Goal: Task Accomplishment & Management: Complete application form

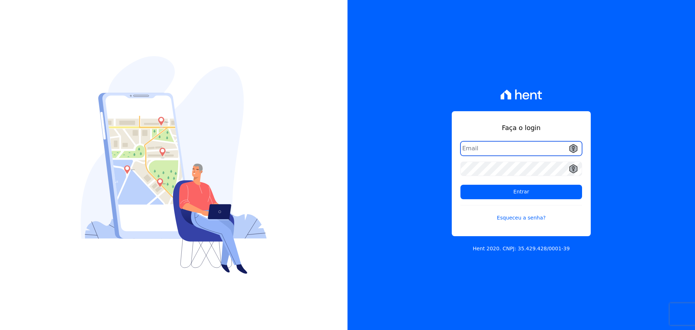
click at [515, 148] on input "email" at bounding box center [521, 148] width 122 height 14
type input "[EMAIL_ADDRESS][PERSON_NAME][DOMAIN_NAME]"
click at [581, 222] on form "juanvictorventura.santos@gmail.com Entrar Esqueceu a senha?" at bounding box center [521, 185] width 122 height 89
click at [518, 216] on link "Esqueceu a senha?" at bounding box center [521, 213] width 122 height 17
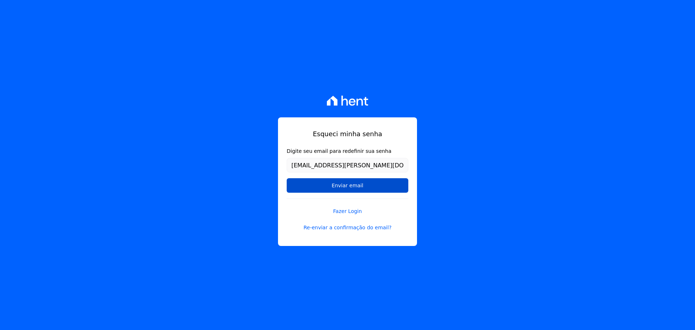
type input "[EMAIL_ADDRESS][PERSON_NAME][DOMAIN_NAME]"
click at [359, 190] on input "Enviar email" at bounding box center [348, 185] width 122 height 14
click at [353, 185] on input "Enviar email" at bounding box center [348, 185] width 122 height 14
click at [333, 182] on input "Enviar email" at bounding box center [348, 185] width 122 height 14
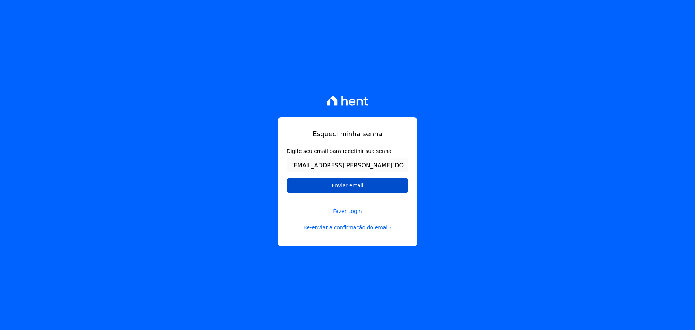
click at [339, 188] on input "Enviar email" at bounding box center [348, 185] width 122 height 14
click at [345, 184] on input "Enviar email" at bounding box center [348, 185] width 122 height 14
click at [331, 181] on input "Enviar email" at bounding box center [348, 185] width 122 height 14
click at [345, 178] on form "Digite seu email para redefinir sua senha juanvictorventura.santos@gmail.com En…" at bounding box center [348, 172] width 122 height 51
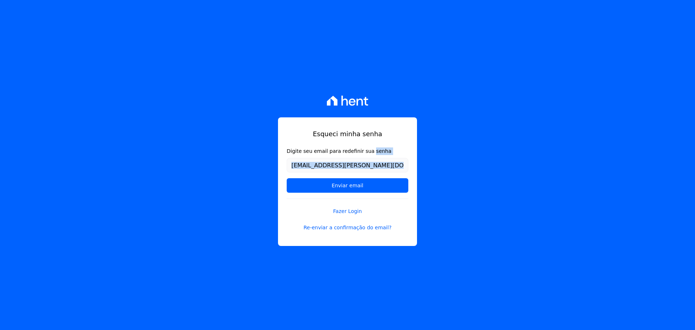
click at [346, 178] on form "Digite seu email para redefinir sua senha juanvictorventura.santos@gmail.com En…" at bounding box center [348, 172] width 122 height 51
click at [337, 185] on input "Enviar email" at bounding box center [348, 185] width 122 height 14
click at [348, 184] on input "Enviar email" at bounding box center [348, 185] width 122 height 14
click at [354, 186] on input "Enviar email" at bounding box center [348, 185] width 122 height 14
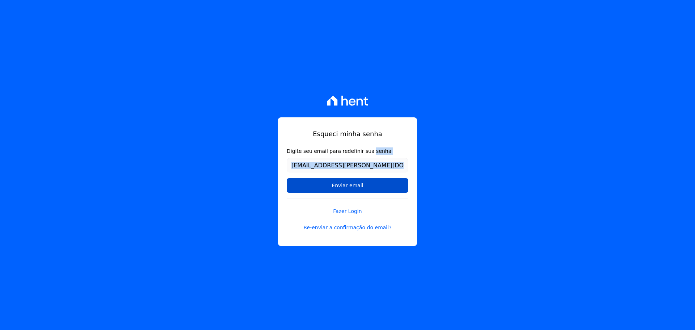
click at [353, 189] on input "Enviar email" at bounding box center [348, 185] width 122 height 14
click at [351, 184] on input "Enviar email" at bounding box center [348, 185] width 122 height 14
click at [360, 186] on input "Enviar email" at bounding box center [348, 185] width 122 height 14
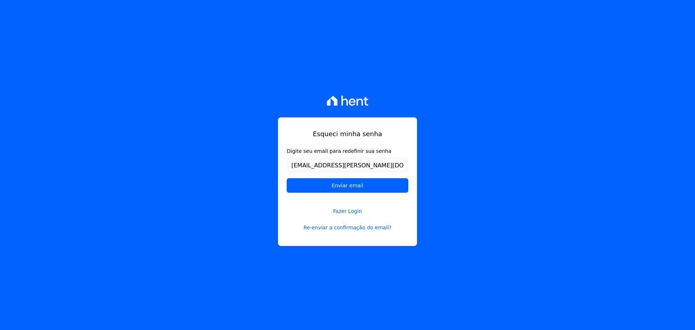
drag, startPoint x: 359, startPoint y: 185, endPoint x: 285, endPoint y: 210, distance: 77.9
click at [285, 210] on div "Esqueci minha senha Digite seu email para redefinir sua senha juanvictorventura…" at bounding box center [347, 181] width 139 height 128
click at [338, 228] on link "Re-enviar a confirmação do email?" at bounding box center [348, 228] width 122 height 8
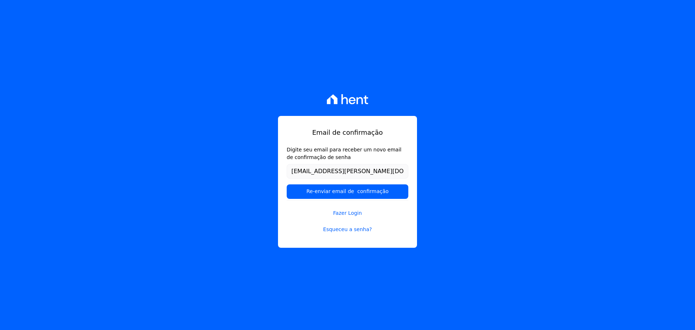
type input "juanvictorventura.santos@gmail.com"
click at [287, 184] on input "Re-enviar email de confirmação" at bounding box center [348, 191] width 122 height 14
click at [365, 193] on input "Re-enviar email de confirmação" at bounding box center [348, 191] width 122 height 14
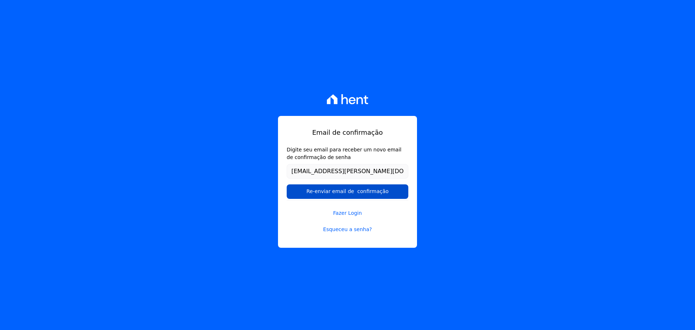
click at [365, 193] on input "Re-enviar email de confirmação" at bounding box center [348, 191] width 122 height 14
click at [364, 193] on input "Re-enviar email de confirmação" at bounding box center [348, 191] width 122 height 14
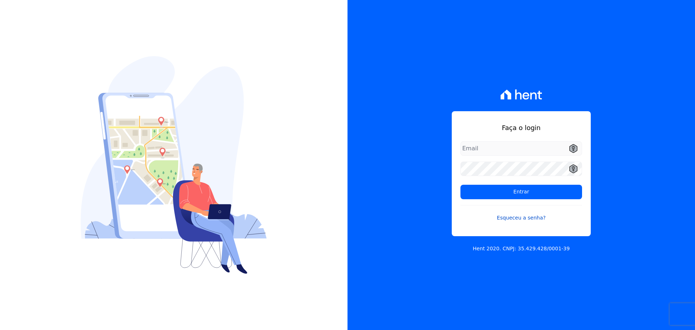
click at [526, 219] on link "Esqueceu a senha?" at bounding box center [521, 213] width 122 height 17
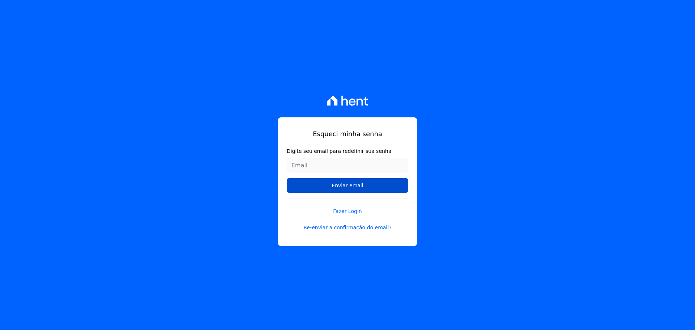
click at [347, 187] on input "Enviar email" at bounding box center [348, 185] width 122 height 14
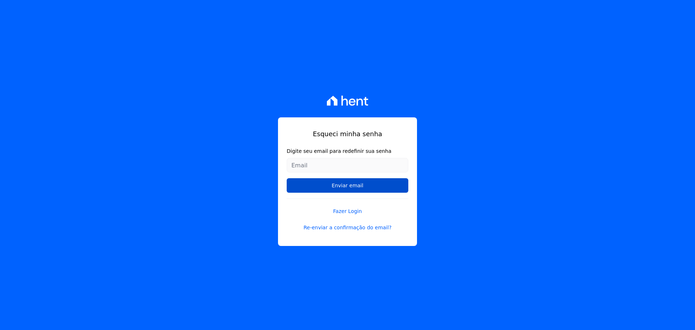
click at [347, 187] on input "Enviar email" at bounding box center [348, 185] width 122 height 14
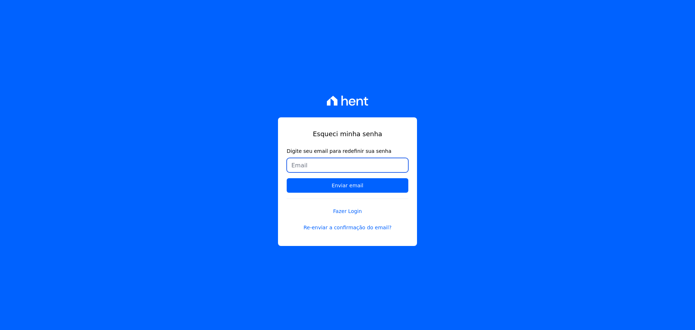
click at [346, 161] on input "Digite seu email para redefinir sua senha" at bounding box center [348, 165] width 122 height 14
click at [287, 178] on input "Enviar email" at bounding box center [348, 185] width 122 height 14
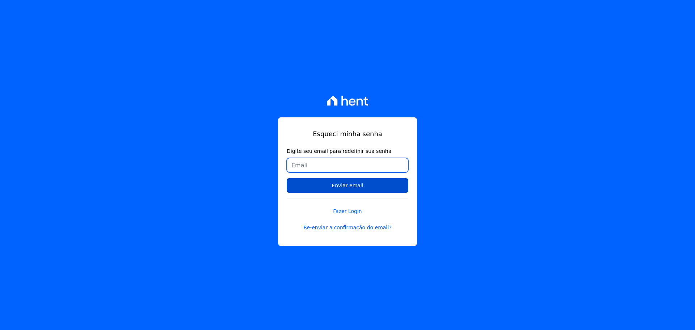
click at [287, 178] on input "Enviar email" at bounding box center [348, 185] width 122 height 14
click at [354, 187] on input "Enviar email" at bounding box center [348, 185] width 122 height 14
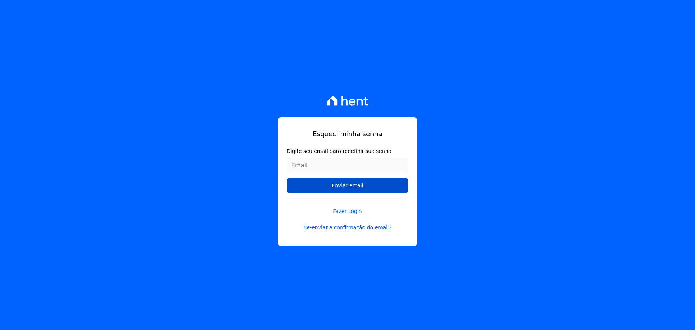
click at [354, 187] on input "Enviar email" at bounding box center [348, 185] width 122 height 14
click at [352, 185] on input "Enviar email" at bounding box center [348, 185] width 122 height 14
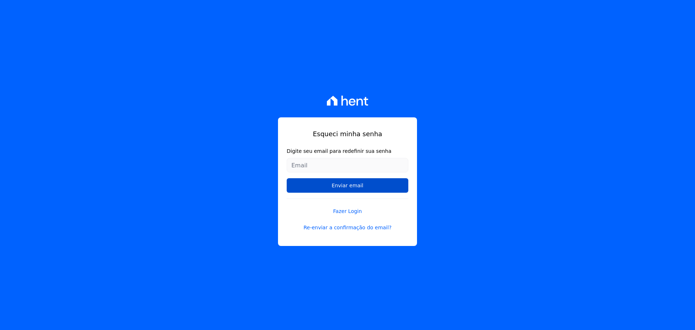
click at [352, 185] on input "Enviar email" at bounding box center [348, 185] width 122 height 14
click at [340, 185] on input "Enviar email" at bounding box center [348, 185] width 122 height 14
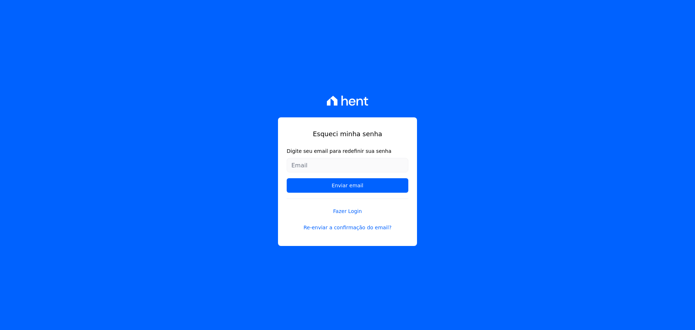
click at [437, 178] on div "Esqueci minha senha Digite seu email para redefinir sua senha Enviar email Faze…" at bounding box center [347, 165] width 695 height 330
drag, startPoint x: 455, startPoint y: 163, endPoint x: 219, endPoint y: 191, distance: 238.0
click at [222, 192] on div "Esqueci minha senha Digite seu email para redefinir sua senha Enviar email Faze…" at bounding box center [347, 165] width 695 height 330
click at [337, 229] on link "Re-enviar a confirmação do email?" at bounding box center [348, 228] width 122 height 8
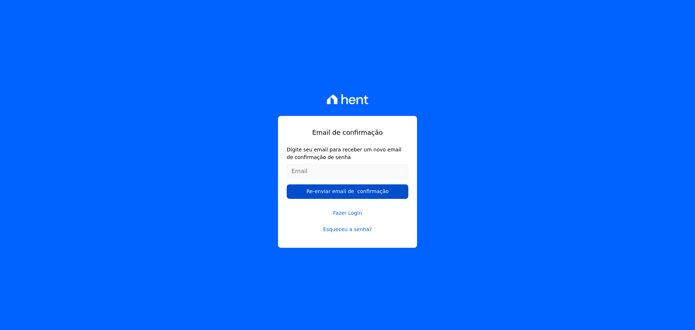
click at [346, 192] on input "Re-enviar email de confirmação" at bounding box center [348, 191] width 122 height 14
click at [345, 214] on link "Fazer Login" at bounding box center [348, 208] width 122 height 17
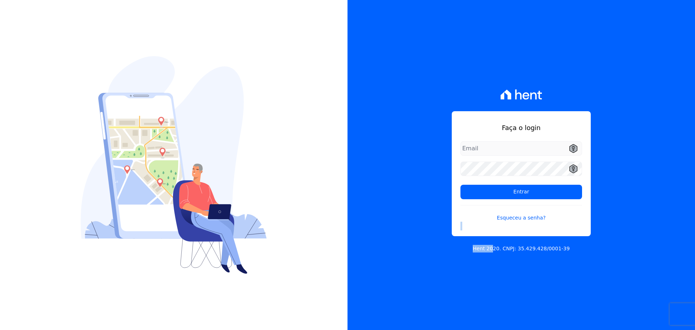
drag, startPoint x: 498, startPoint y: 251, endPoint x: 588, endPoint y: 248, distance: 90.2
click at [588, 248] on div "Faça o login Entrar Esqueceu a senha? Hent 2020. CNPJ: 35.429.428/0001-39" at bounding box center [520, 165] width 347 height 330
click at [554, 257] on div "Faça o login Entrar Esqueceu a senha? Hent 2020. CNPJ: 35.429.428/0001-39" at bounding box center [520, 165] width 347 height 330
click at [478, 149] on input "email" at bounding box center [521, 148] width 122 height 14
click at [537, 220] on link "Esqueceu a senha?" at bounding box center [521, 213] width 122 height 17
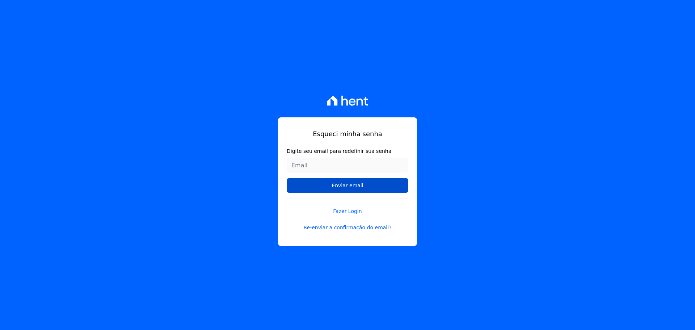
click at [360, 186] on input "Enviar email" at bounding box center [348, 185] width 122 height 14
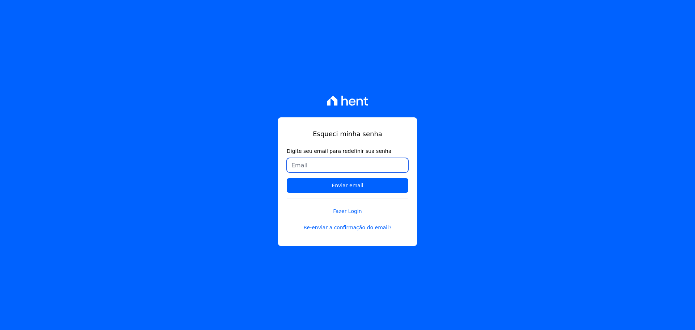
click at [355, 160] on input "Digite seu email para redefinir sua senha" at bounding box center [348, 165] width 122 height 14
click at [198, 108] on div "Esqueci minha senha Digite seu email para redefinir sua senha Enviar email Faze…" at bounding box center [347, 165] width 695 height 330
click at [350, 166] on input "Digite seu email para redefinir sua senha" at bounding box center [348, 165] width 122 height 14
drag, startPoint x: 232, startPoint y: 133, endPoint x: 217, endPoint y: 112, distance: 26.2
click at [229, 128] on div "Esqueci minha senha Digite seu email para redefinir sua senha Enviar email Faze…" at bounding box center [347, 165] width 695 height 330
